Goal: Task Accomplishment & Management: Use online tool/utility

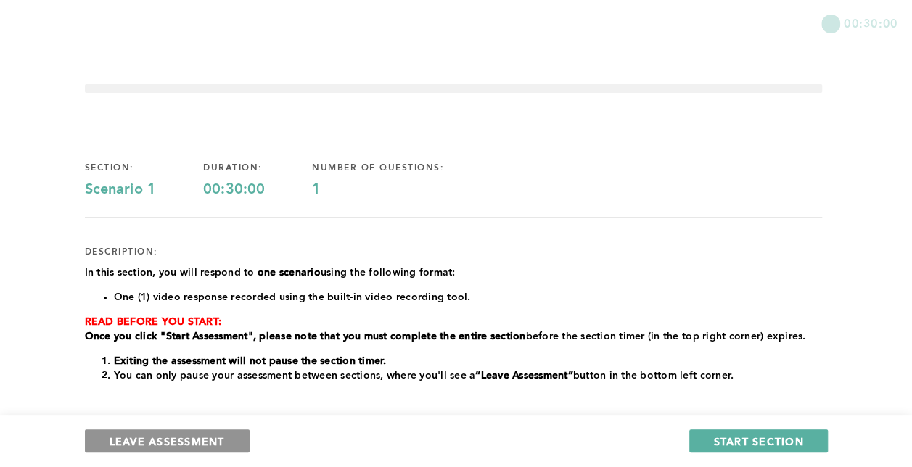
click at [184, 443] on span "LEAVE ASSESSMENT" at bounding box center [167, 441] width 115 height 14
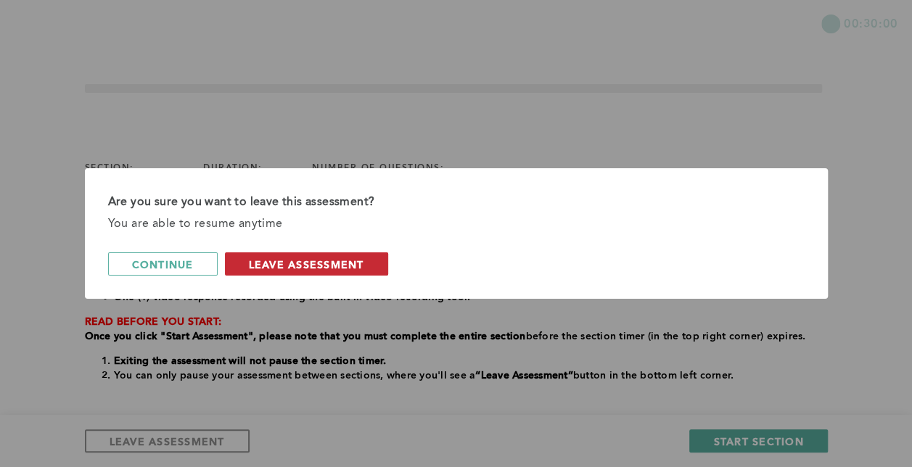
click at [310, 257] on span "leave assessment" at bounding box center [306, 264] width 115 height 14
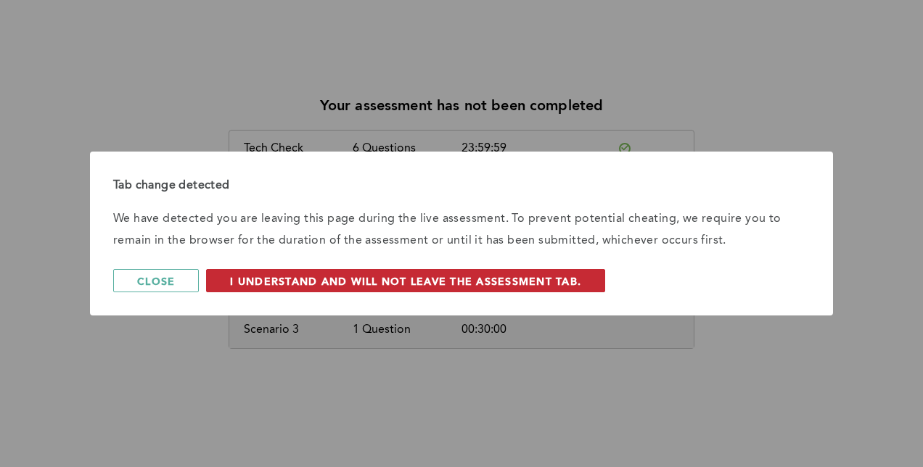
click at [473, 282] on span "I understand and will not leave the assessment tab." at bounding box center [405, 281] width 351 height 14
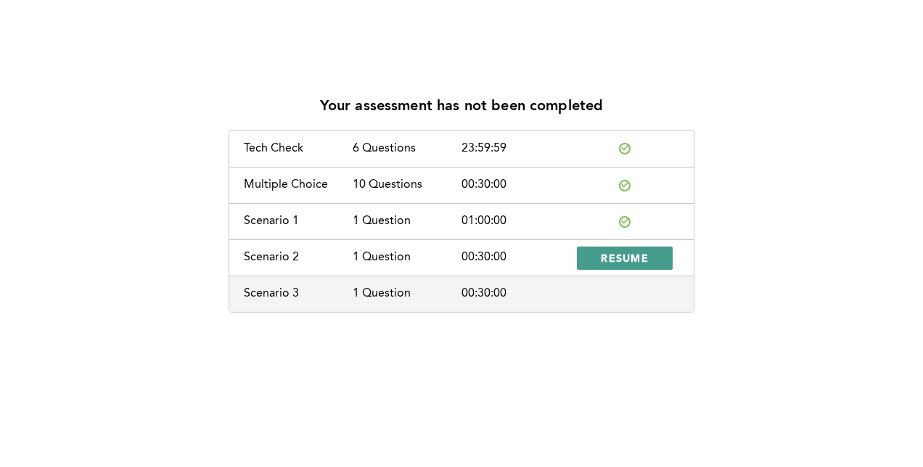
click at [616, 265] on button "RESUME" at bounding box center [625, 258] width 96 height 23
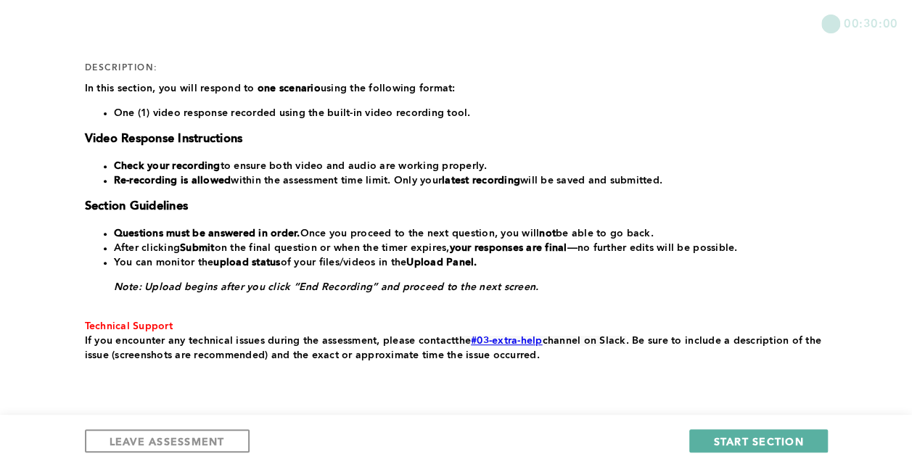
scroll to position [189, 0]
